Goal: Task Accomplishment & Management: Use online tool/utility

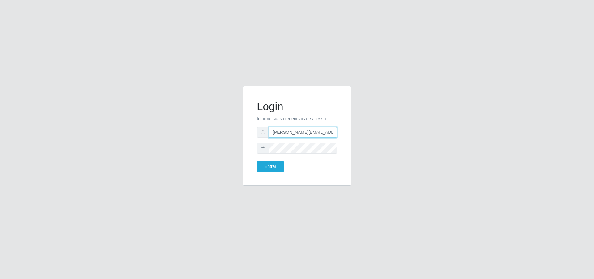
scroll to position [0, 3]
type input "[PERSON_NAME][EMAIL_ADDRESS][DOMAIN_NAME]"
click at [257, 161] on button "Entrar" at bounding box center [270, 166] width 27 height 11
click at [280, 163] on button "Entrar" at bounding box center [270, 166] width 27 height 11
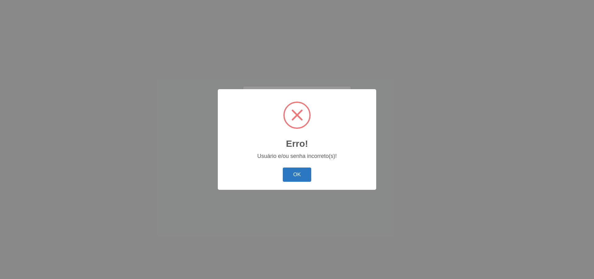
click at [299, 170] on button "OK" at bounding box center [297, 174] width 29 height 15
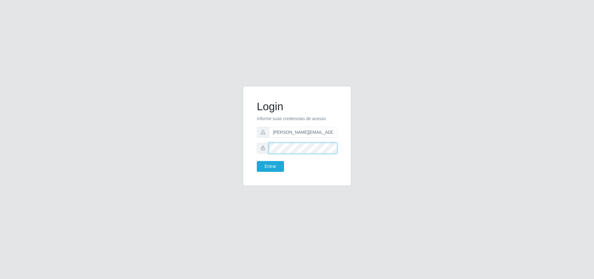
click at [257, 161] on button "Entrar" at bounding box center [270, 166] width 27 height 11
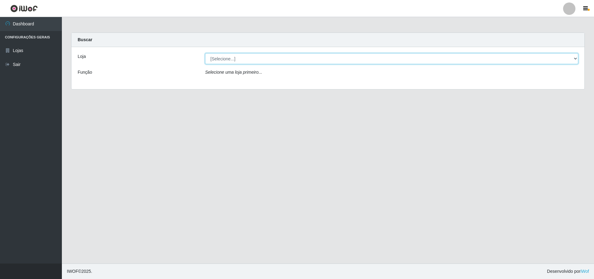
drag, startPoint x: 289, startPoint y: 53, endPoint x: 285, endPoint y: 55, distance: 4.1
click at [289, 53] on select "[Selecione...] Atacado Vem - [STREET_ADDRESS]" at bounding box center [391, 58] width 373 height 11
select select "461"
click at [205, 53] on select "[Selecione...] Atacado Vem - [STREET_ADDRESS]" at bounding box center [391, 58] width 373 height 11
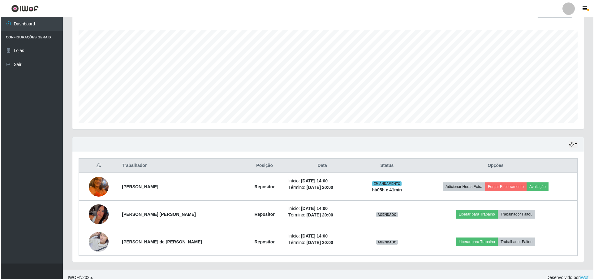
scroll to position [105, 0]
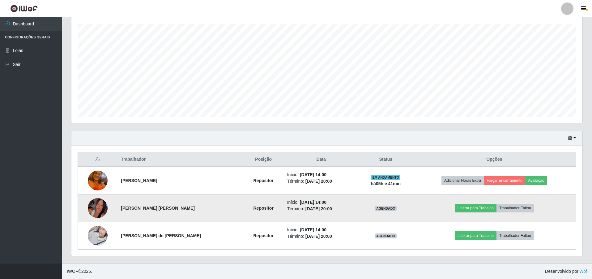
click at [103, 204] on img at bounding box center [98, 207] width 20 height 43
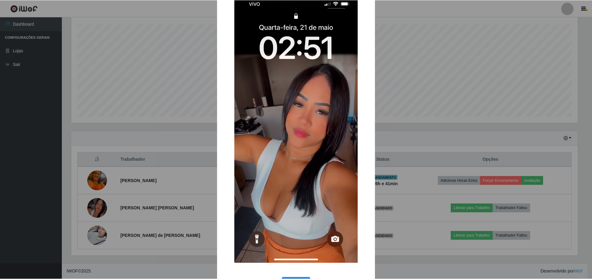
scroll to position [31, 0]
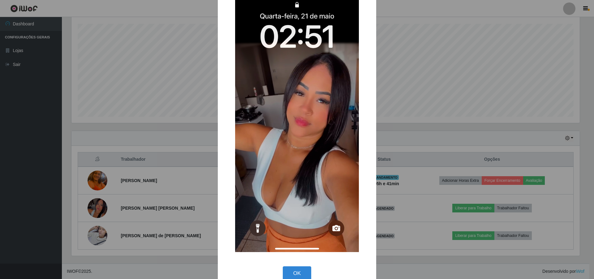
click at [166, 138] on div "× OK Cancel" at bounding box center [297, 139] width 594 height 279
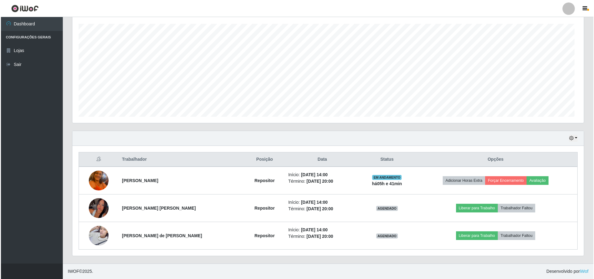
scroll to position [128, 511]
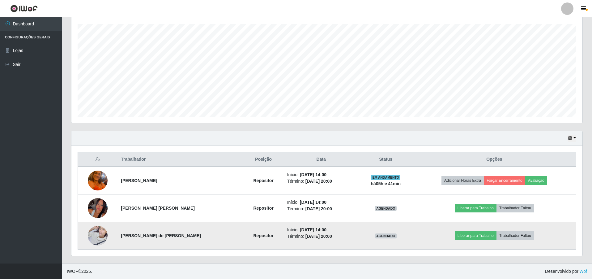
click at [95, 235] on img at bounding box center [98, 235] width 20 height 26
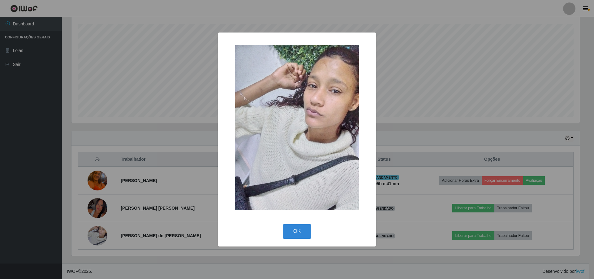
click at [144, 162] on div "× OK Cancel" at bounding box center [297, 139] width 594 height 279
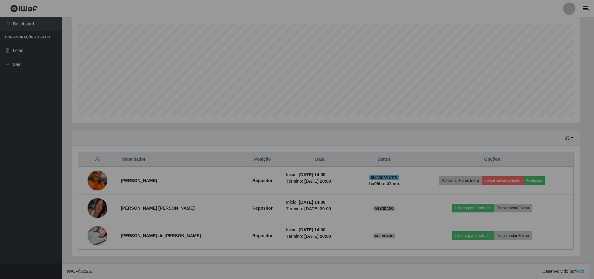
scroll to position [128, 511]
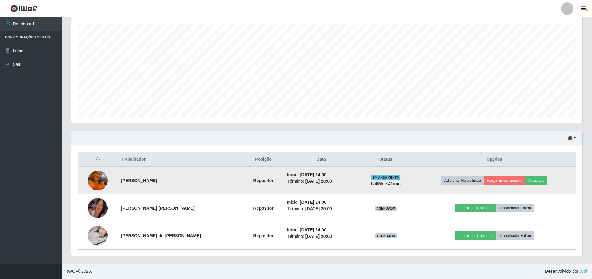
click at [101, 179] on img at bounding box center [98, 180] width 20 height 26
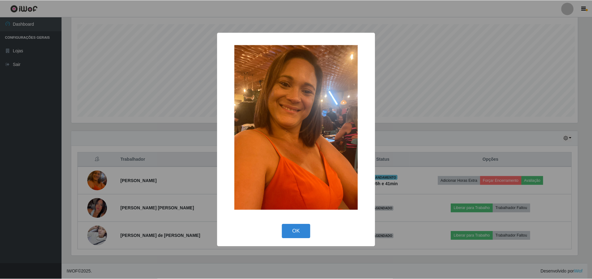
scroll to position [128, 508]
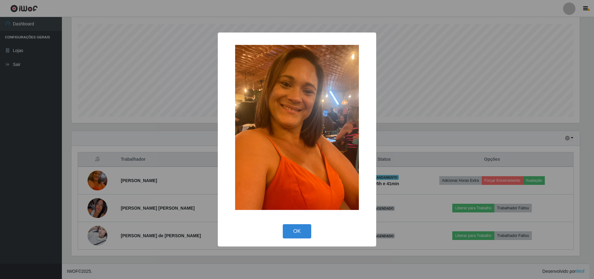
click at [136, 174] on div "× OK Cancel" at bounding box center [297, 139] width 594 height 279
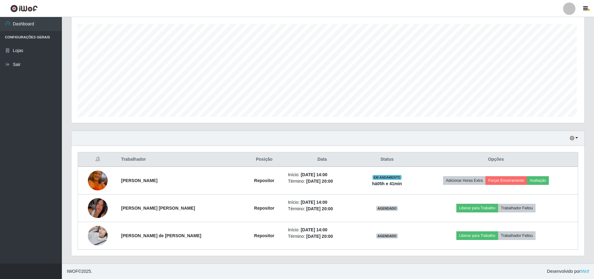
scroll to position [128, 511]
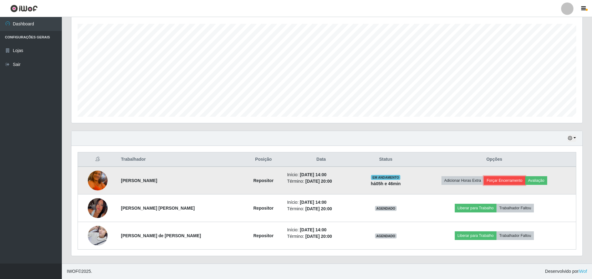
click at [506, 183] on button "Forçar Encerramento" at bounding box center [504, 180] width 41 height 9
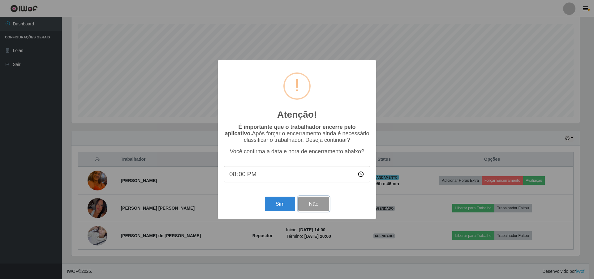
click at [315, 204] on button "Não" at bounding box center [313, 203] width 31 height 15
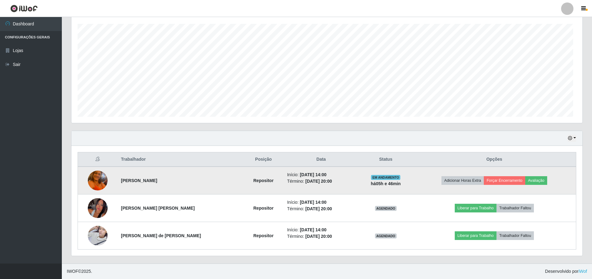
scroll to position [128, 511]
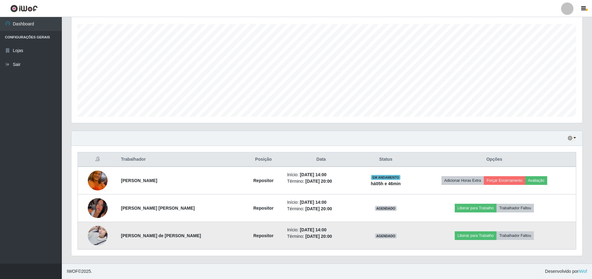
drag, startPoint x: 83, startPoint y: 247, endPoint x: 87, endPoint y: 241, distance: 7.4
click at [86, 243] on td at bounding box center [98, 236] width 40 height 28
click at [89, 240] on td at bounding box center [98, 236] width 40 height 28
click at [104, 232] on img at bounding box center [98, 235] width 20 height 26
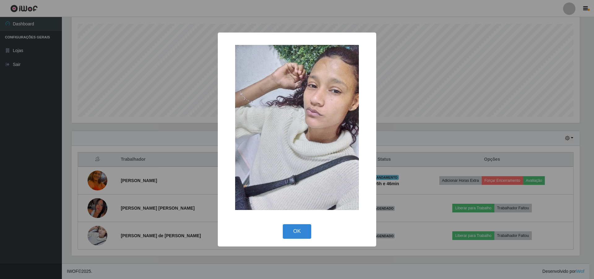
click at [140, 188] on div "× OK Cancel" at bounding box center [297, 139] width 594 height 279
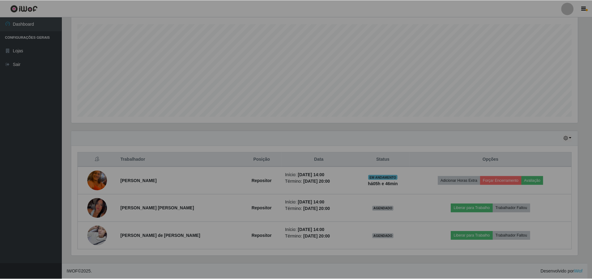
scroll to position [128, 511]
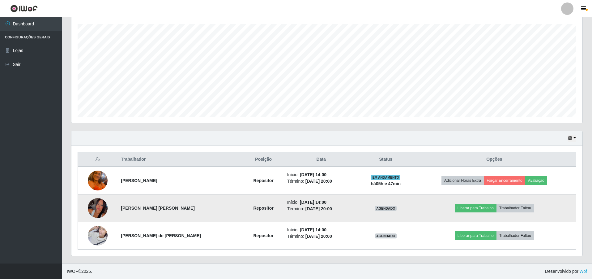
click at [105, 203] on img at bounding box center [98, 207] width 20 height 43
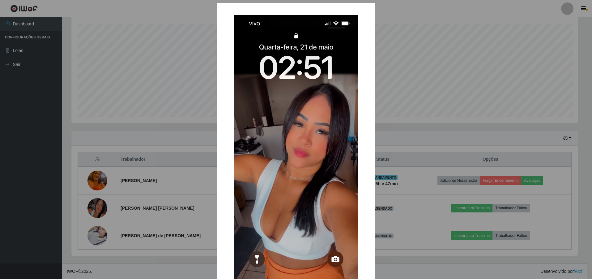
scroll to position [128, 508]
click at [181, 166] on div "× OK Cancel" at bounding box center [297, 139] width 594 height 279
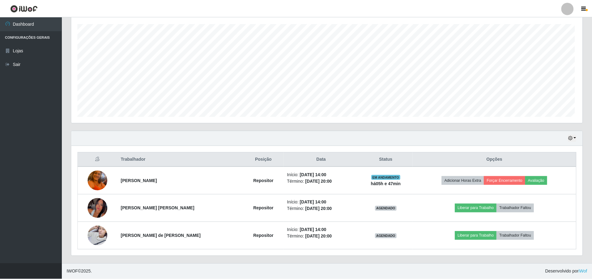
scroll to position [128, 511]
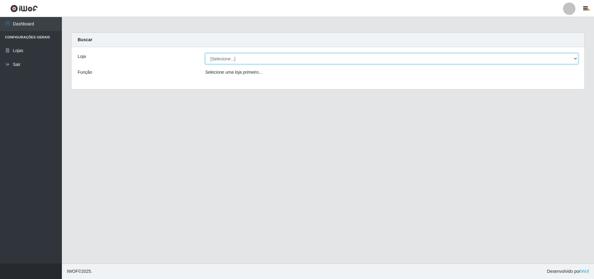
click at [257, 60] on select "[Selecione...] Atacado Vem - [STREET_ADDRESS]" at bounding box center [391, 58] width 373 height 11
select select "461"
click at [205, 53] on select "[Selecione...] Atacado Vem - [STREET_ADDRESS]" at bounding box center [391, 58] width 373 height 11
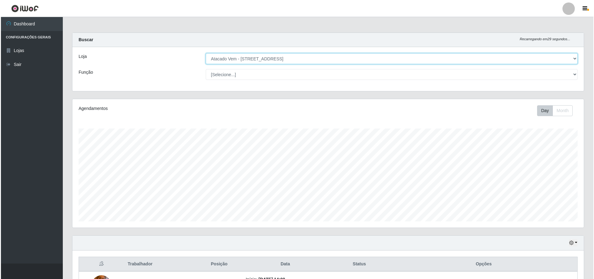
scroll to position [105, 0]
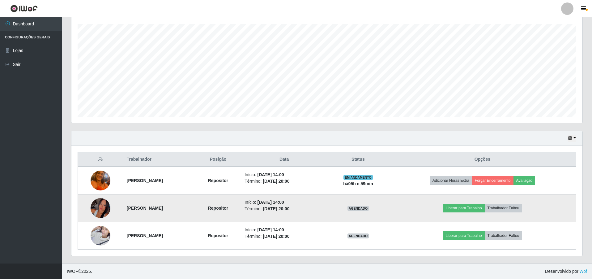
click at [102, 208] on img at bounding box center [101, 207] width 20 height 43
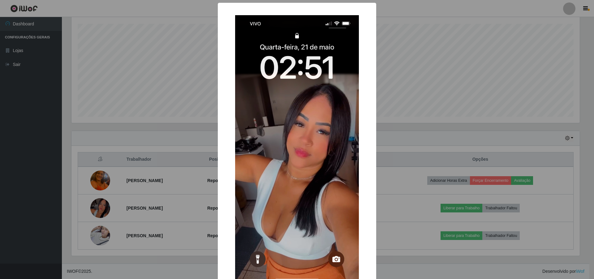
click at [162, 175] on div "× OK Cancel" at bounding box center [297, 139] width 594 height 279
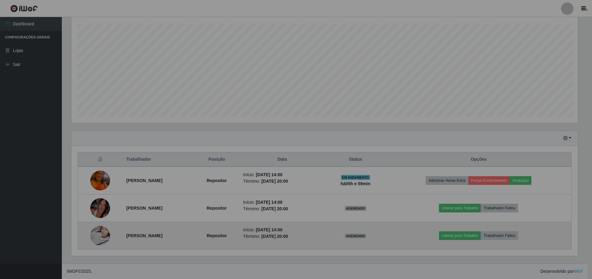
scroll to position [128, 511]
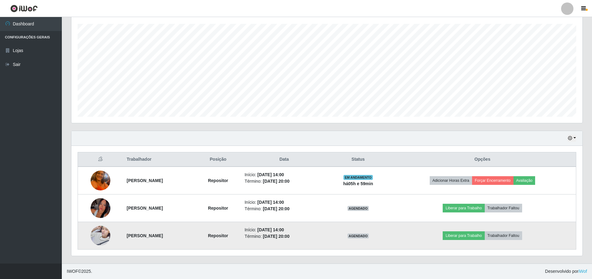
click at [91, 235] on img at bounding box center [101, 235] width 20 height 26
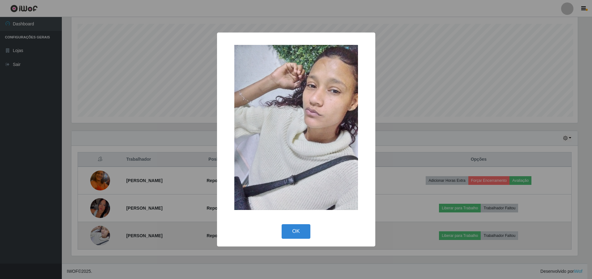
scroll to position [128, 508]
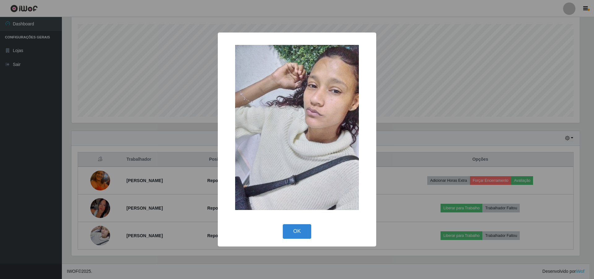
click at [150, 163] on div "× OK Cancel" at bounding box center [297, 139] width 594 height 279
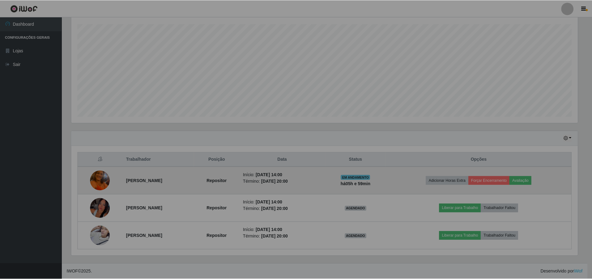
scroll to position [128, 511]
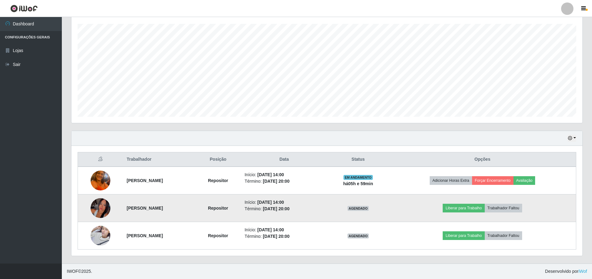
click at [102, 202] on img at bounding box center [101, 207] width 20 height 43
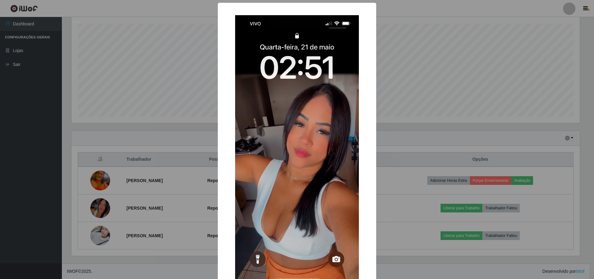
click at [169, 162] on div "× OK Cancel" at bounding box center [297, 139] width 594 height 279
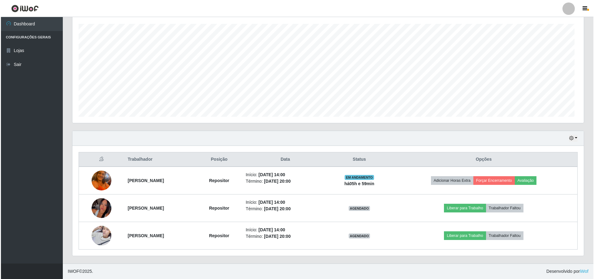
scroll to position [128, 511]
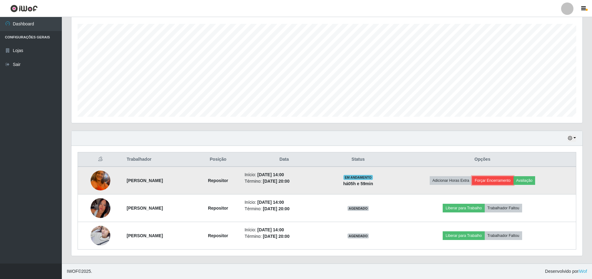
click at [505, 179] on button "Forçar Encerramento" at bounding box center [492, 180] width 41 height 9
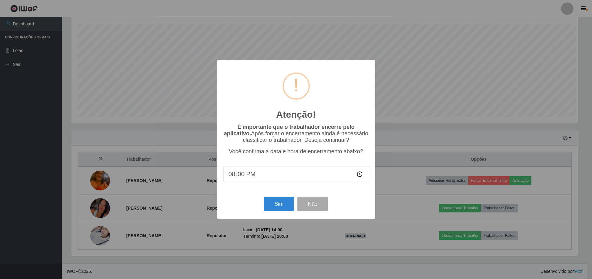
scroll to position [128, 508]
click at [281, 201] on button "Sim" at bounding box center [280, 203] width 30 height 15
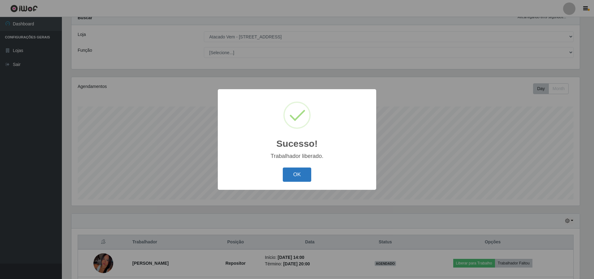
click at [292, 172] on button "OK" at bounding box center [297, 174] width 29 height 15
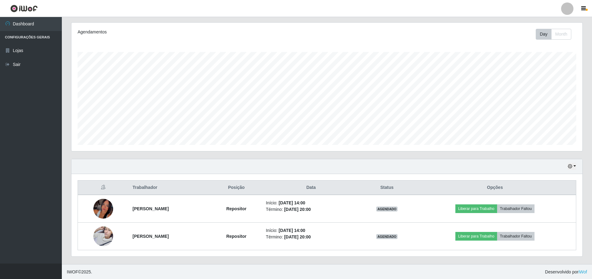
scroll to position [77, 0]
click at [573, 164] on button "button" at bounding box center [572, 165] width 9 height 7
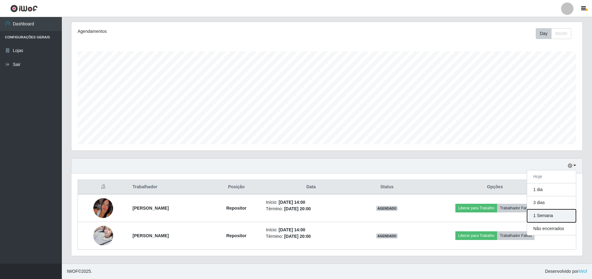
click at [553, 215] on button "1 Semana" at bounding box center [551, 215] width 49 height 13
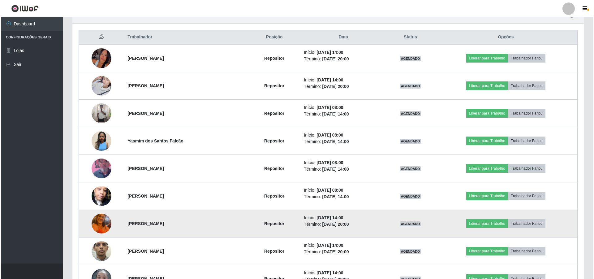
scroll to position [263, 0]
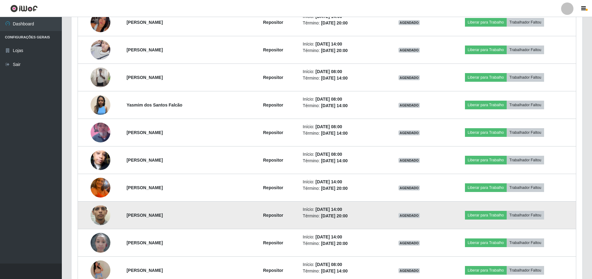
click at [96, 215] on img at bounding box center [101, 215] width 20 height 44
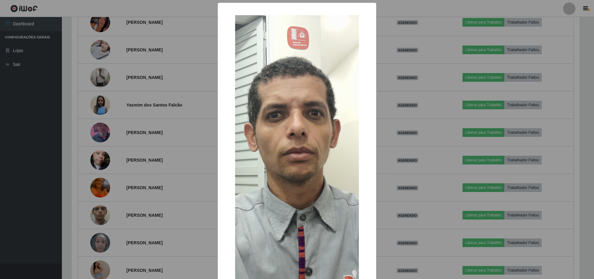
click at [148, 195] on div "× OK Cancel" at bounding box center [297, 139] width 594 height 279
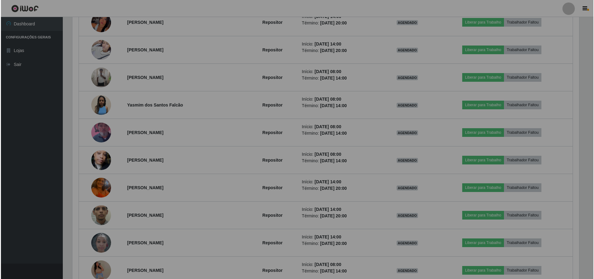
scroll to position [128, 511]
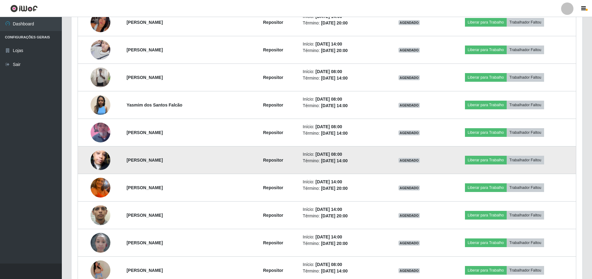
click at [92, 156] on img at bounding box center [101, 159] width 20 height 35
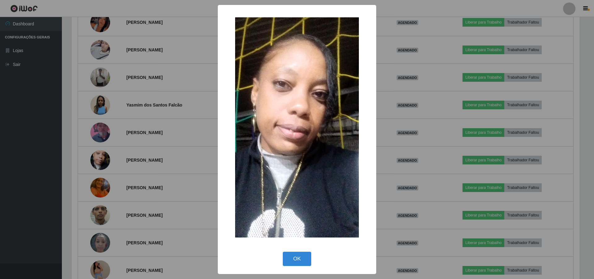
click at [134, 149] on div "× OK Cancel" at bounding box center [297, 139] width 594 height 279
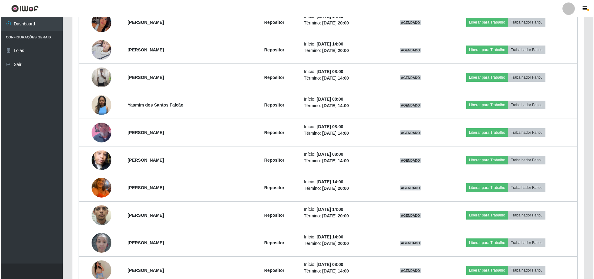
scroll to position [128, 511]
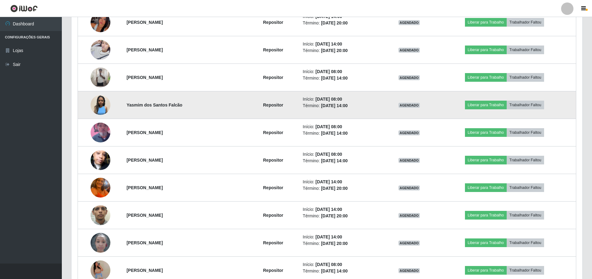
click at [98, 98] on img at bounding box center [101, 105] width 20 height 20
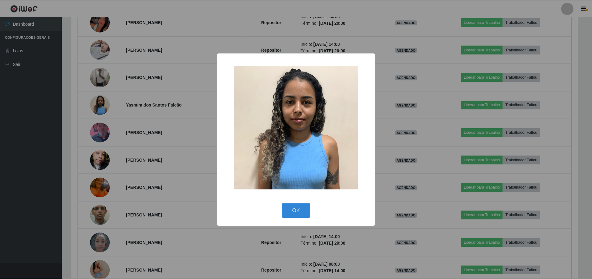
scroll to position [128, 508]
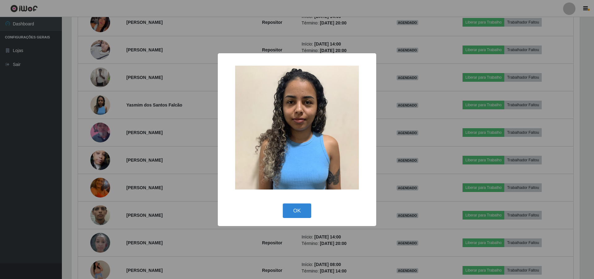
click at [143, 107] on div "× OK Cancel" at bounding box center [297, 139] width 594 height 279
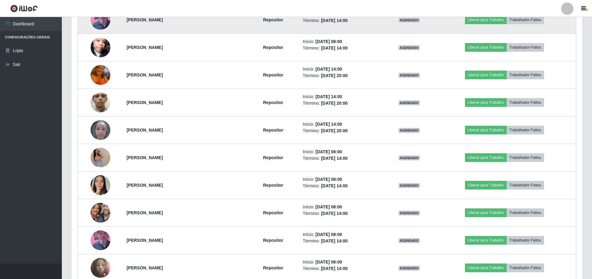
scroll to position [386, 0]
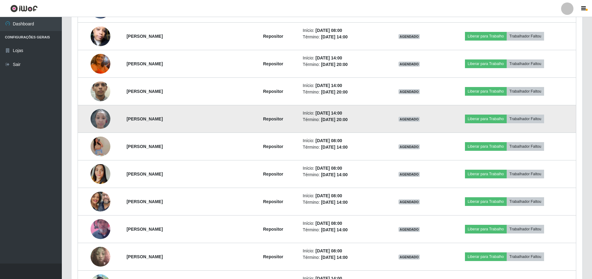
click at [101, 117] on img at bounding box center [101, 118] width 20 height 26
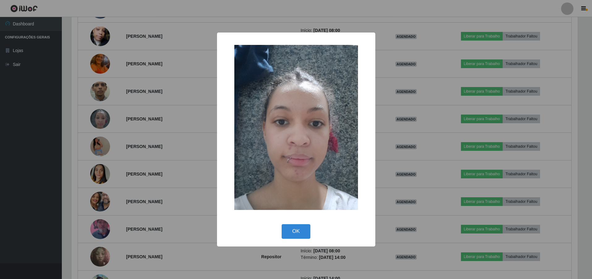
scroll to position [128, 508]
click at [178, 116] on div "× OK Cancel" at bounding box center [297, 139] width 594 height 279
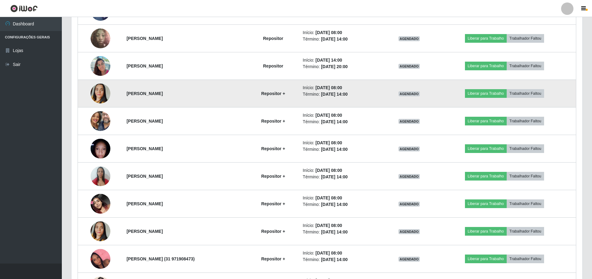
scroll to position [604, 0]
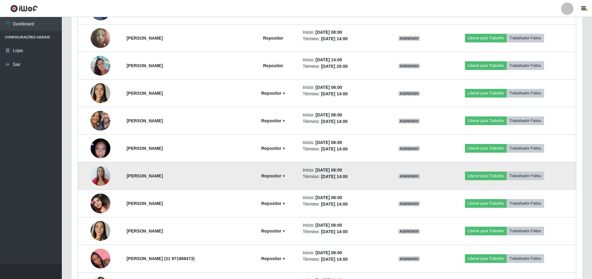
click at [102, 169] on img at bounding box center [101, 175] width 20 height 26
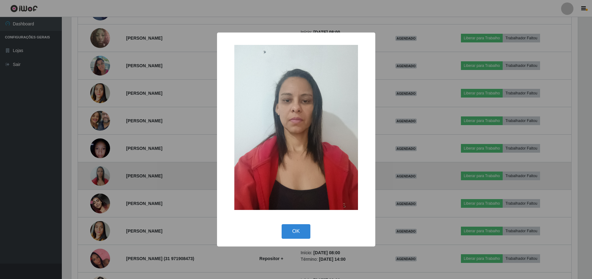
scroll to position [128, 508]
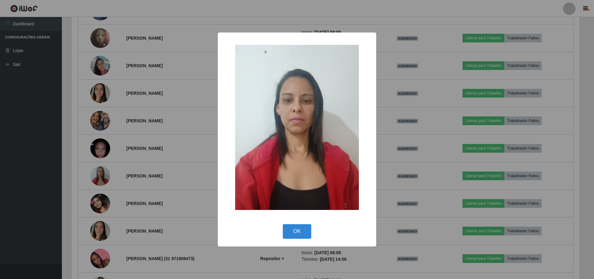
click at [136, 160] on div "× OK Cancel" at bounding box center [297, 139] width 594 height 279
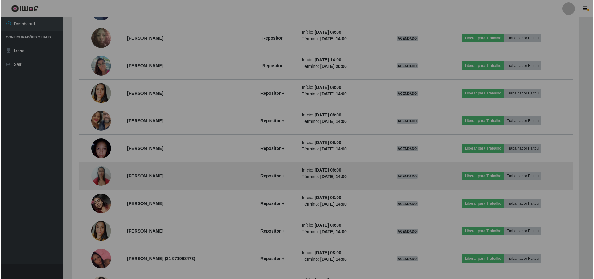
scroll to position [128, 511]
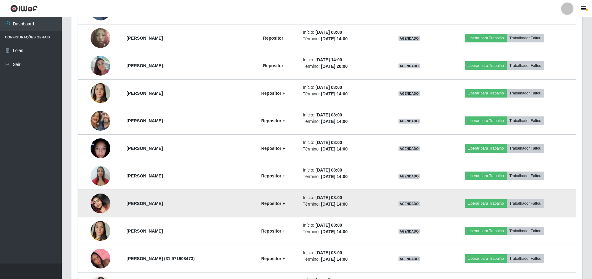
click at [94, 197] on img at bounding box center [101, 203] width 20 height 35
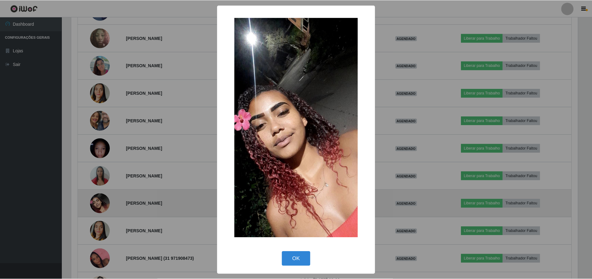
scroll to position [128, 508]
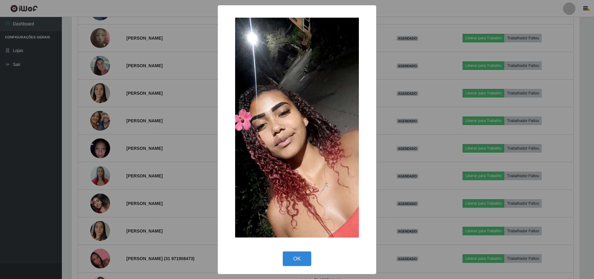
click at [144, 172] on div "× OK Cancel" at bounding box center [297, 139] width 594 height 279
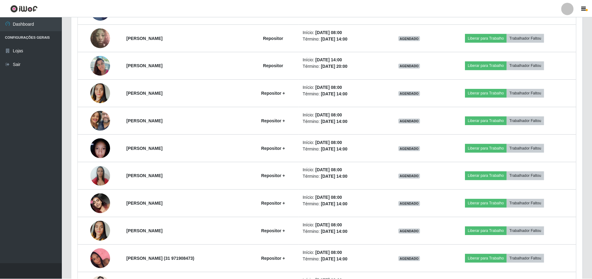
scroll to position [128, 511]
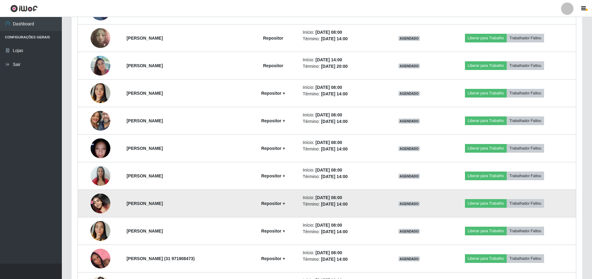
click at [101, 198] on img at bounding box center [101, 203] width 20 height 35
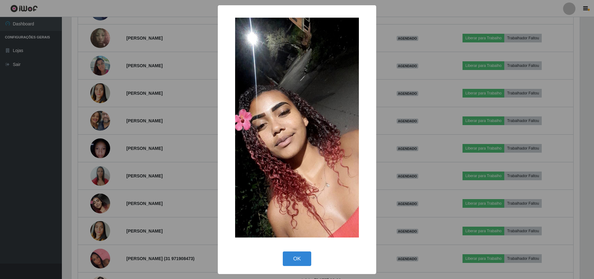
click at [142, 170] on div "× OK Cancel" at bounding box center [297, 139] width 594 height 279
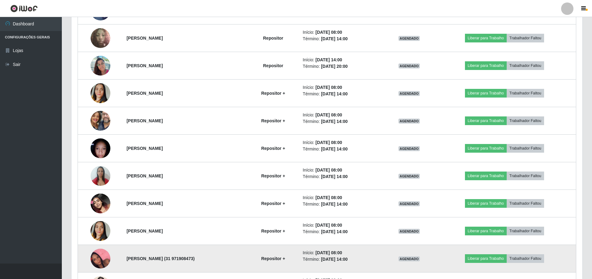
click at [87, 255] on td at bounding box center [100, 259] width 45 height 28
click at [98, 258] on img at bounding box center [101, 258] width 20 height 35
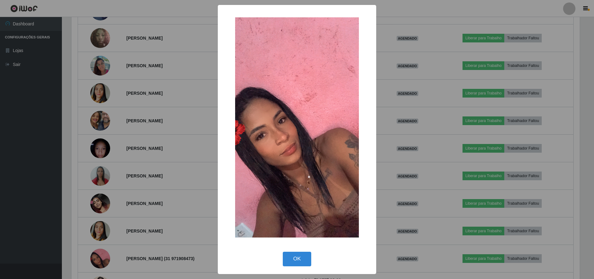
click at [199, 187] on div "× OK Cancel" at bounding box center [297, 139] width 594 height 279
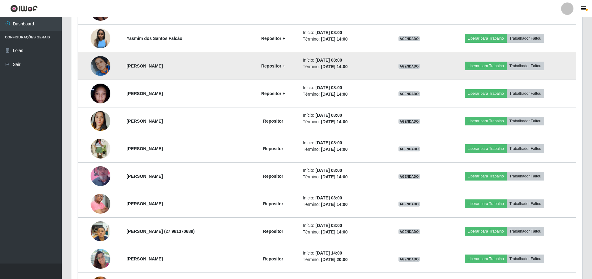
click at [102, 67] on img at bounding box center [101, 65] width 20 height 35
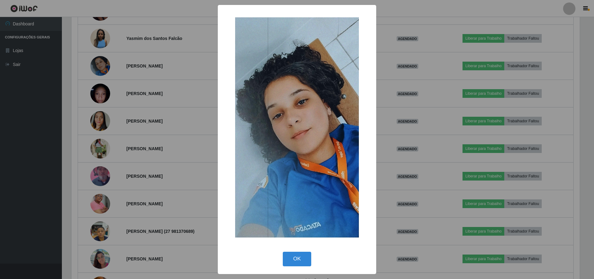
click at [170, 77] on div "× OK Cancel" at bounding box center [297, 139] width 594 height 279
